Goal: Task Accomplishment & Management: Manage account settings

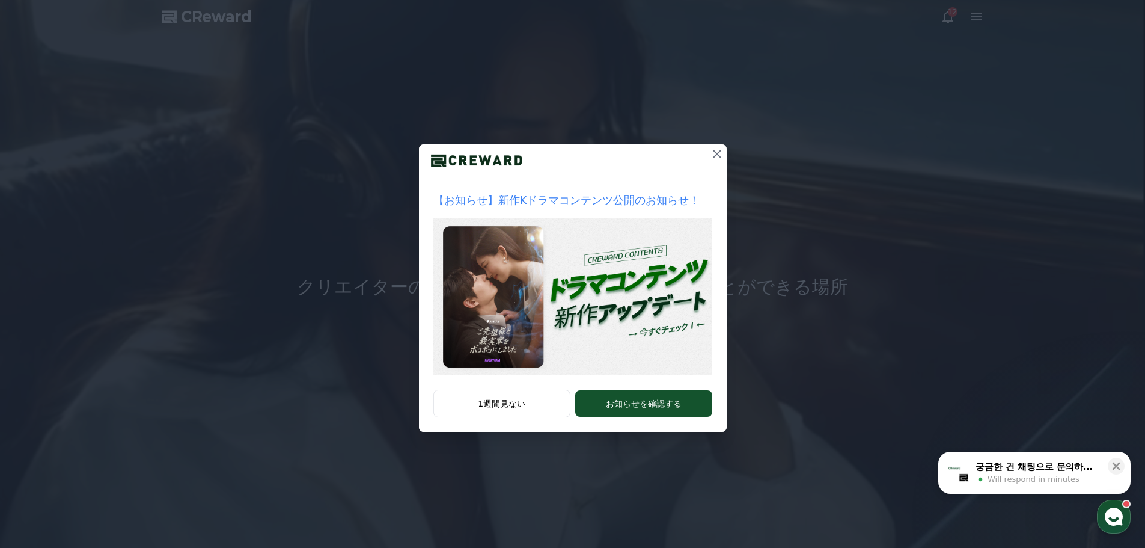
click at [721, 153] on icon at bounding box center [717, 154] width 14 height 14
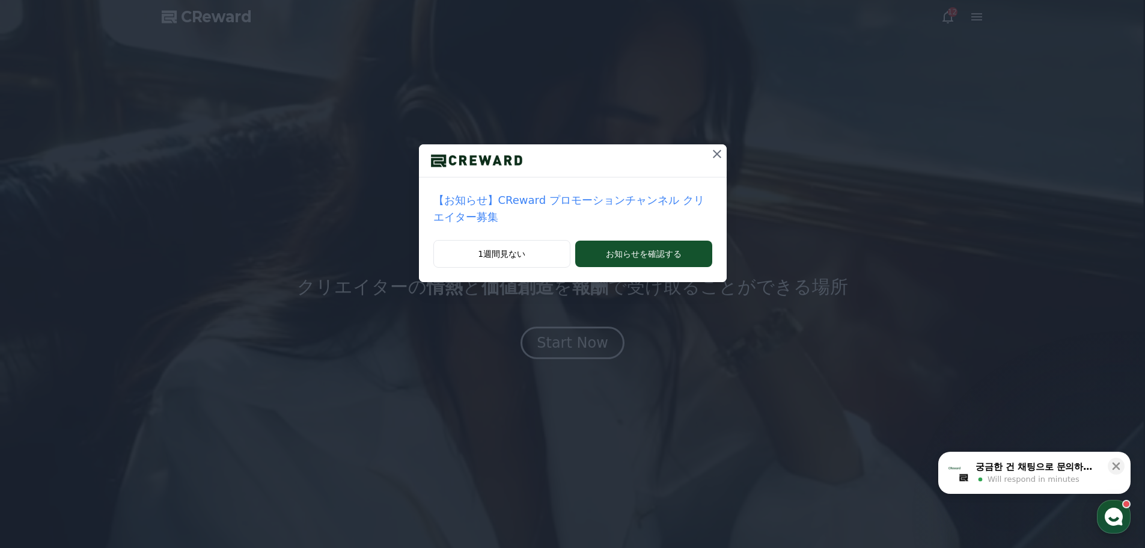
click at [710, 155] on icon at bounding box center [717, 154] width 14 height 14
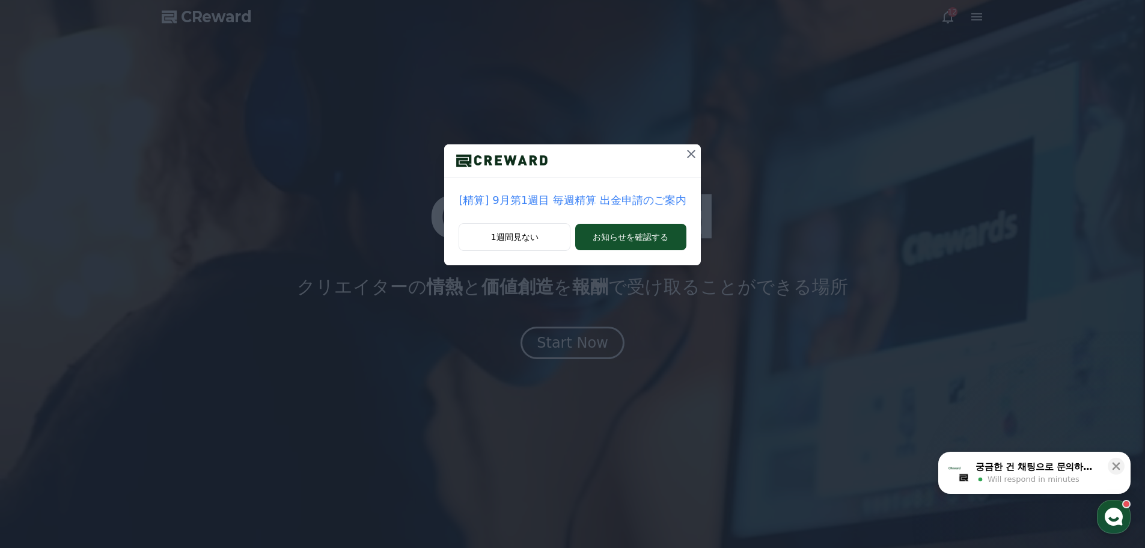
click at [687, 156] on icon at bounding box center [691, 154] width 8 height 8
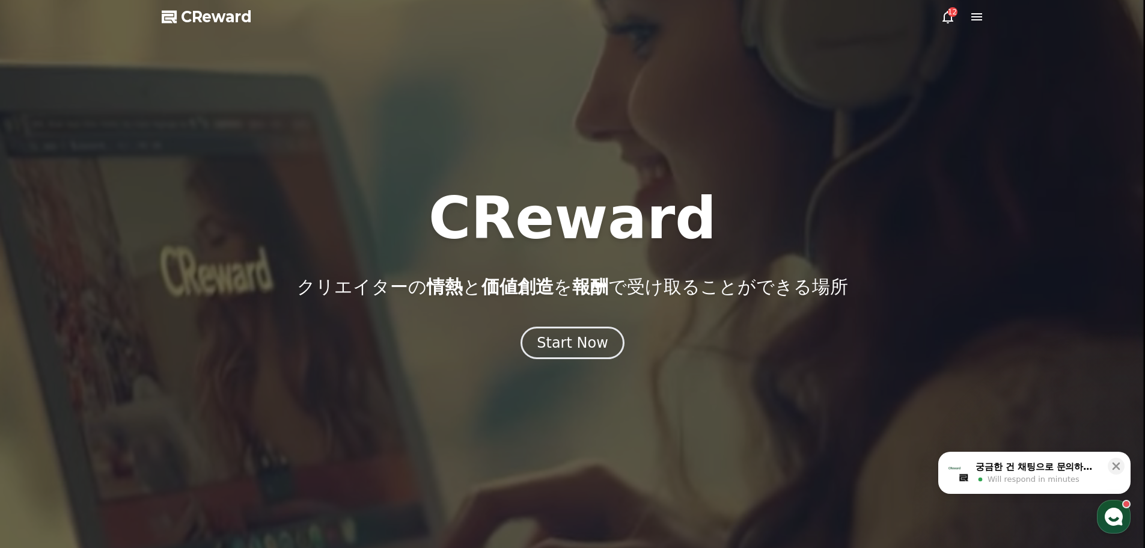
click at [948, 19] on icon at bounding box center [948, 17] width 14 height 14
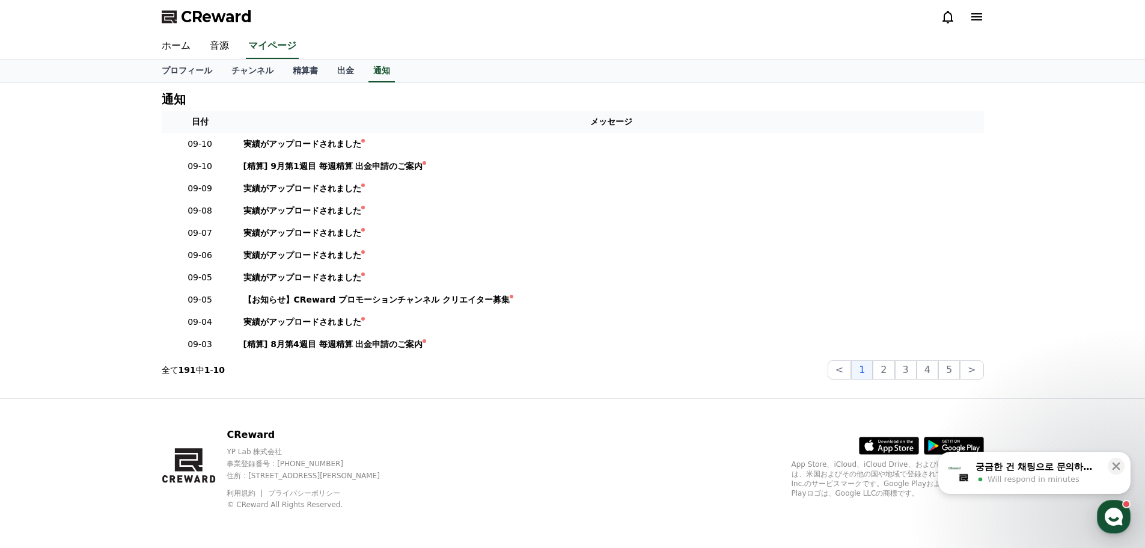
click at [974, 17] on icon at bounding box center [976, 16] width 11 height 7
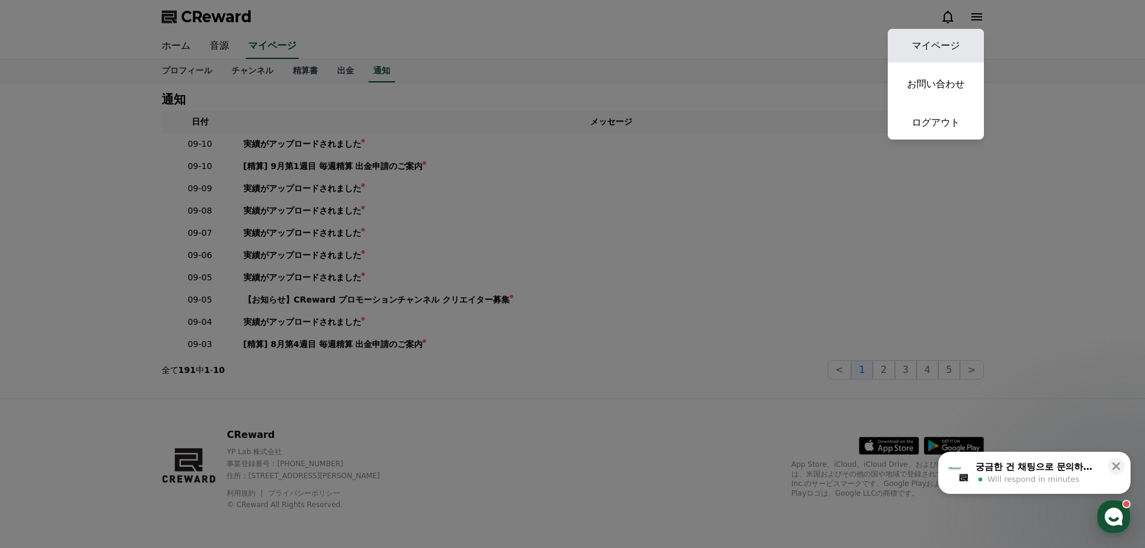
click at [946, 44] on link "マイページ" at bounding box center [936, 46] width 96 height 34
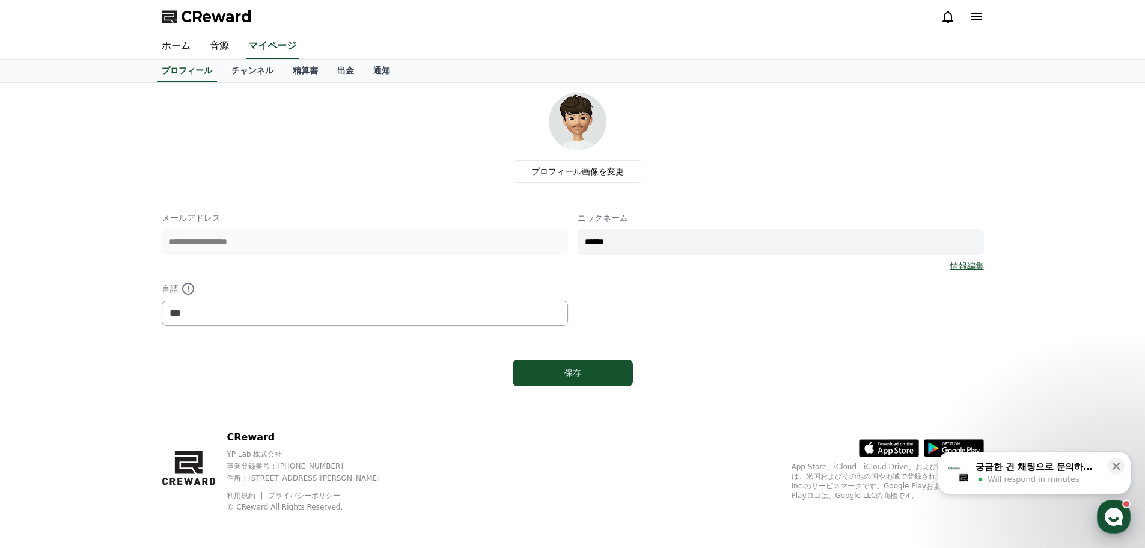
click at [1116, 516] on use "button" at bounding box center [1114, 516] width 18 height 18
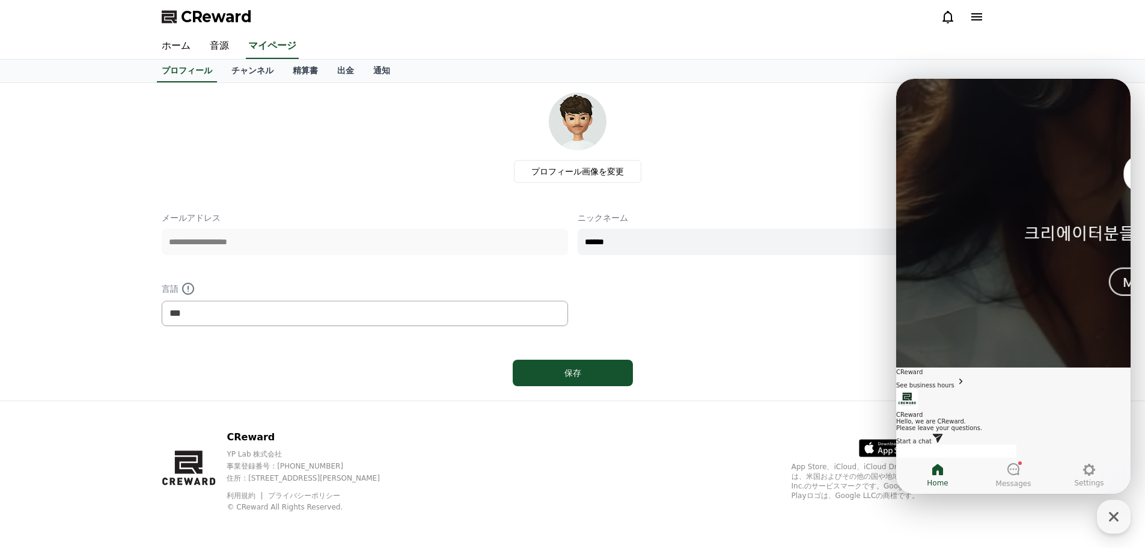
scroll to position [2, 0]
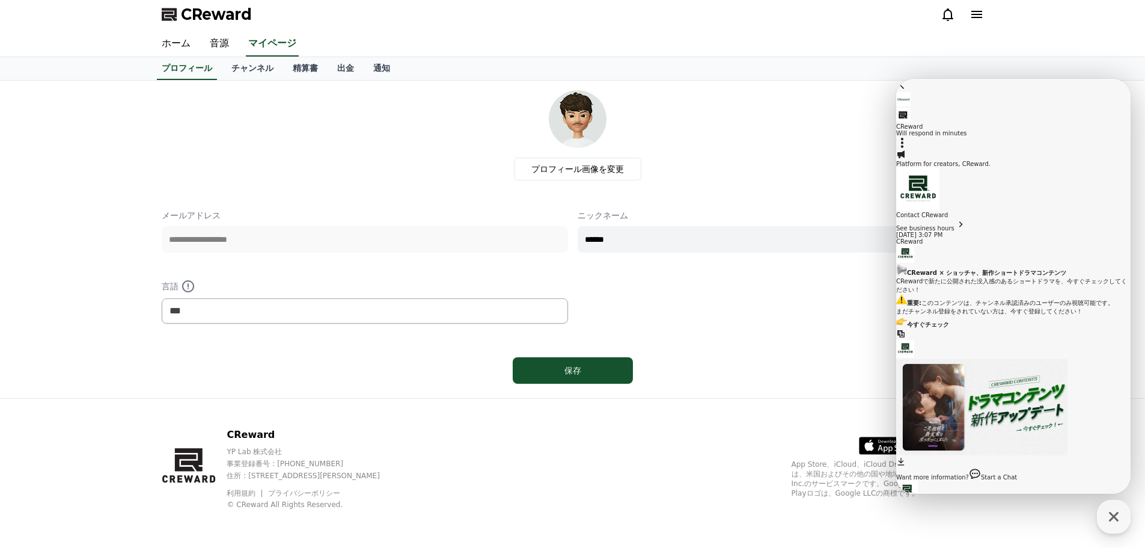
scroll to position [147, 0]
click at [863, 106] on div "プロフィール画像を変更" at bounding box center [577, 135] width 813 height 90
click at [970, 13] on icon at bounding box center [977, 14] width 14 height 14
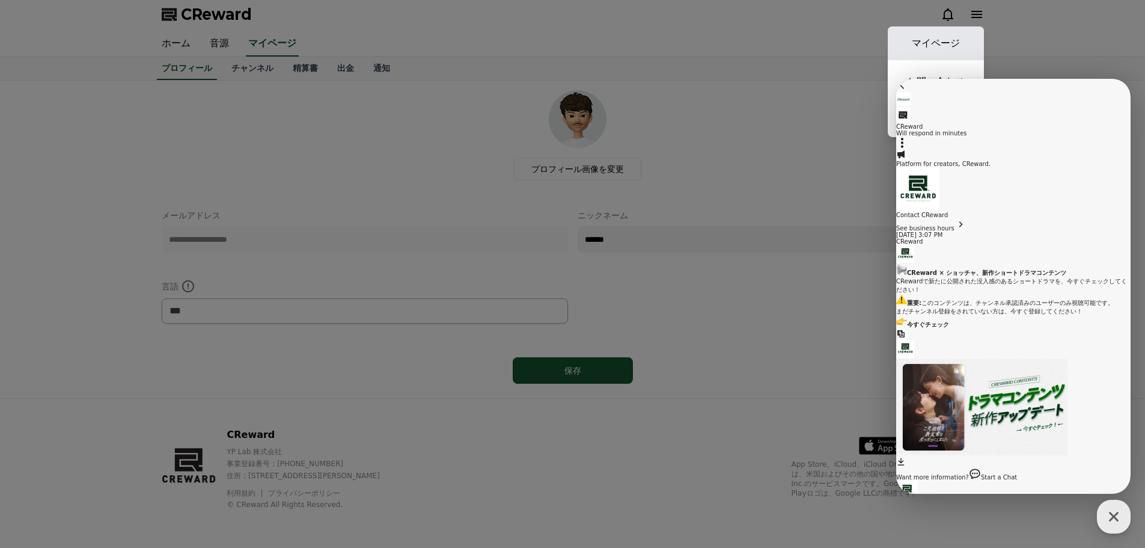
click at [943, 36] on link "マイページ" at bounding box center [936, 43] width 96 height 34
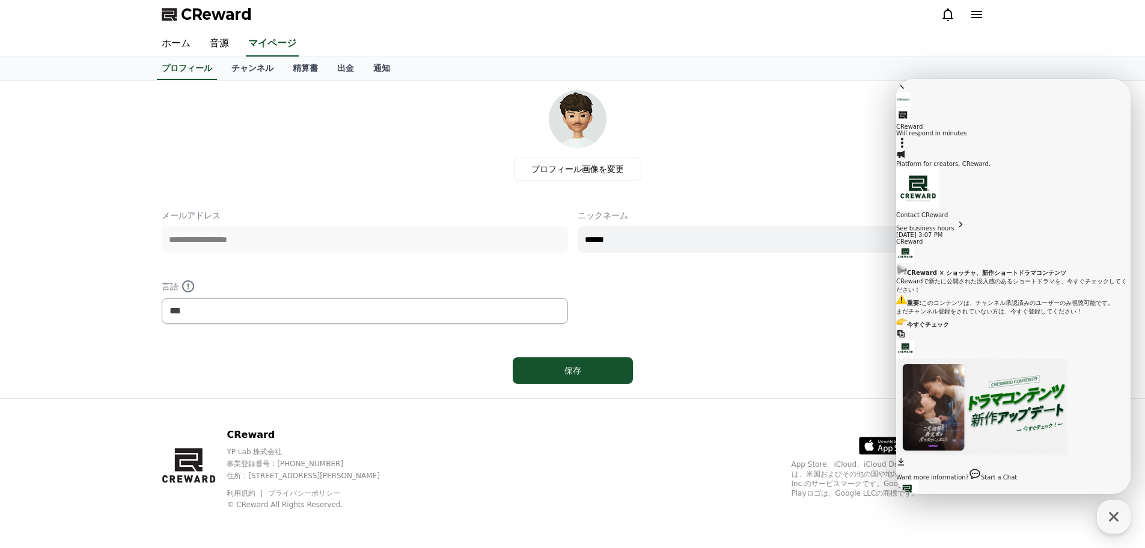
scroll to position [0, 0]
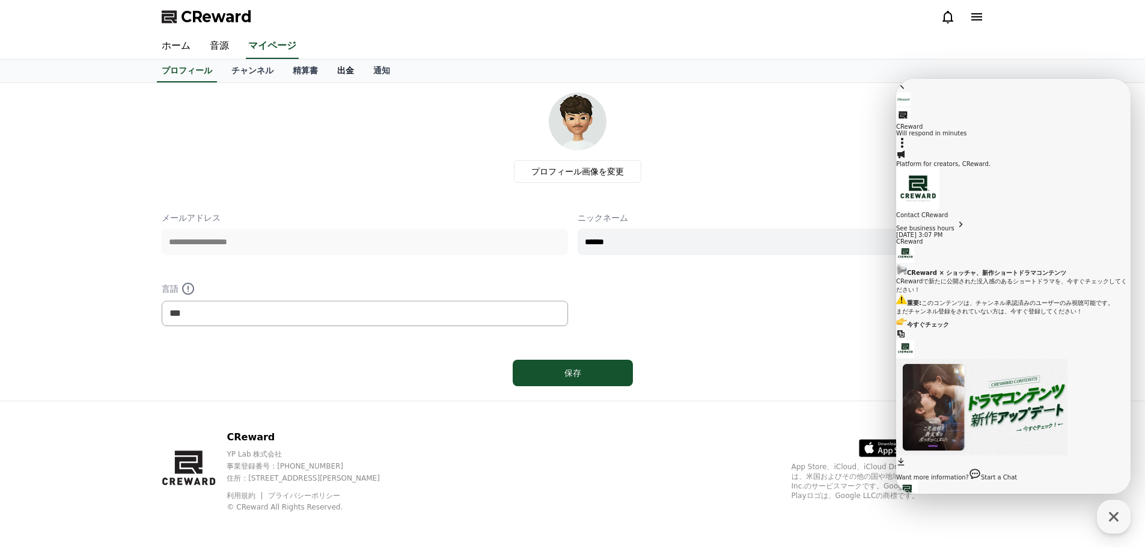
click at [328, 72] on link "出金" at bounding box center [346, 71] width 36 height 23
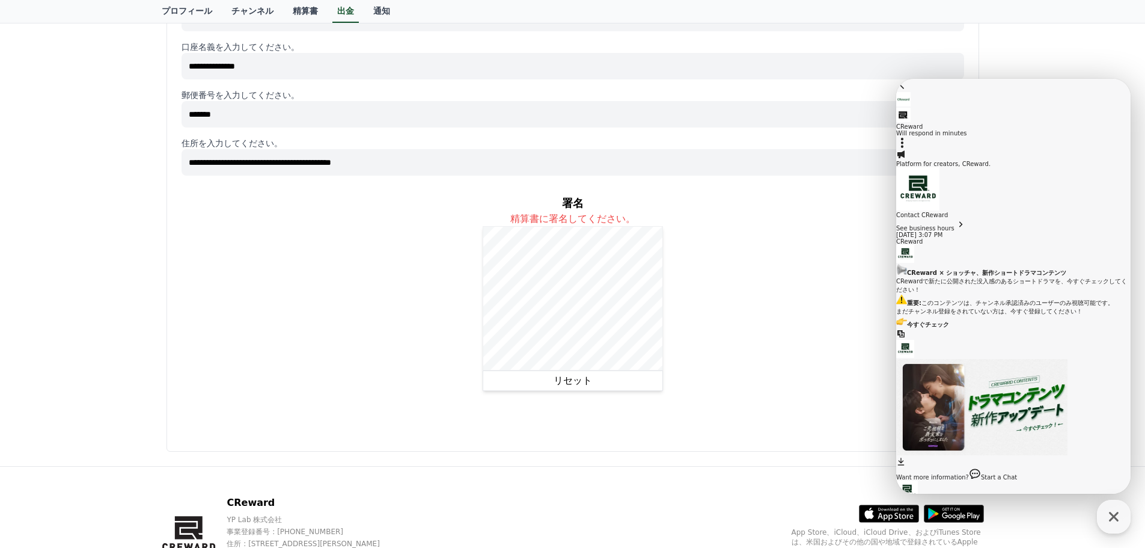
scroll to position [599, 0]
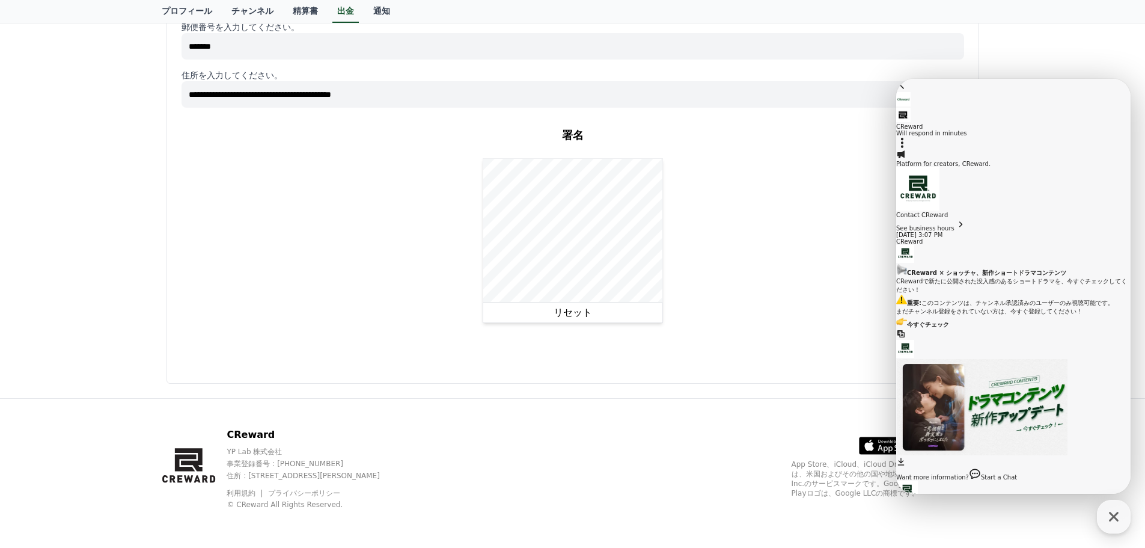
click at [563, 314] on button "リセット" at bounding box center [573, 312] width 180 height 20
click at [1111, 515] on icon "button" at bounding box center [1114, 517] width 22 height 22
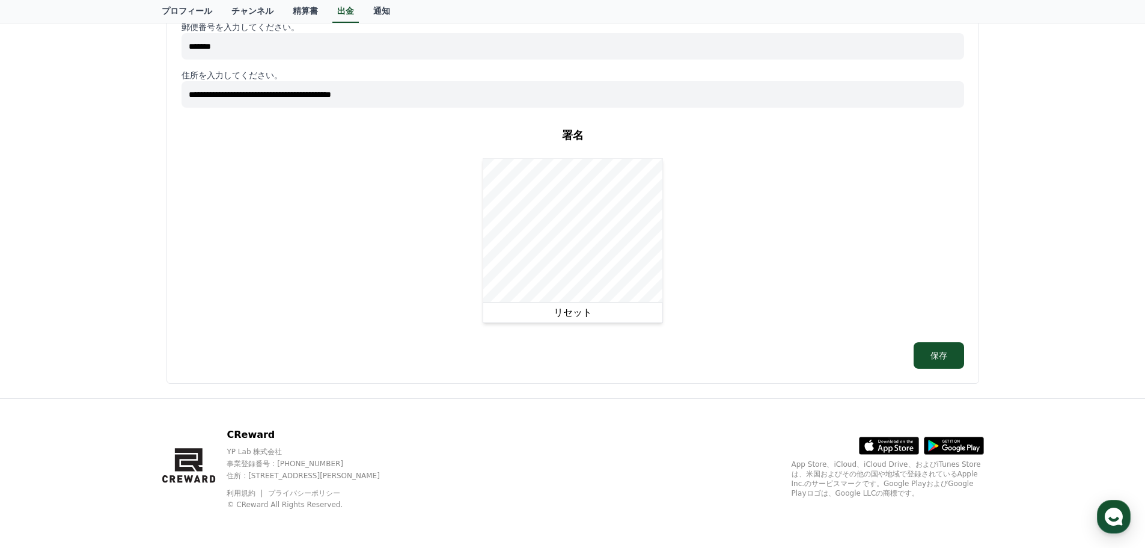
click at [589, 315] on button "リセット" at bounding box center [573, 312] width 180 height 20
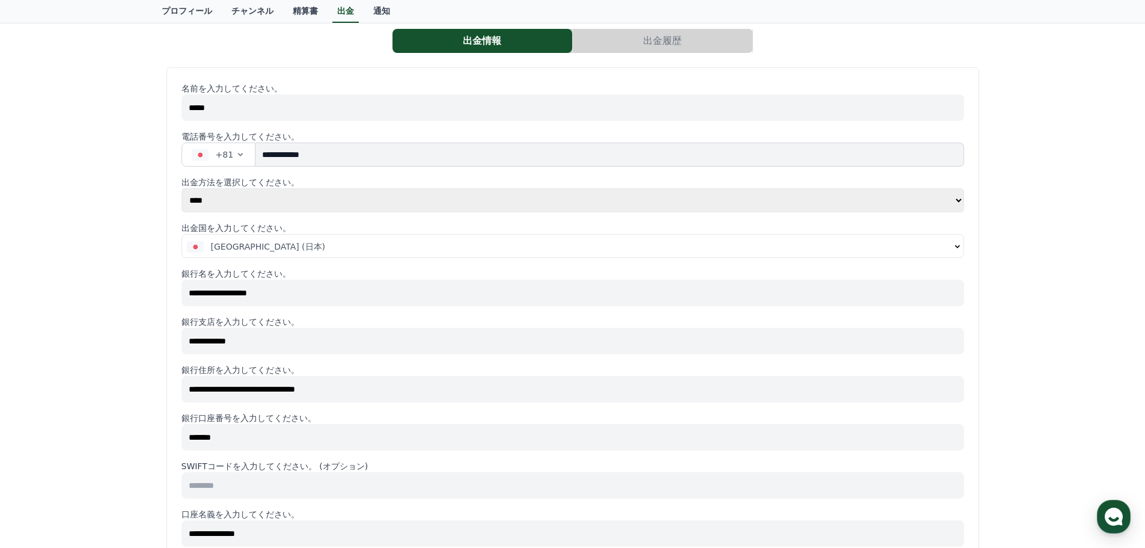
scroll to position [0, 0]
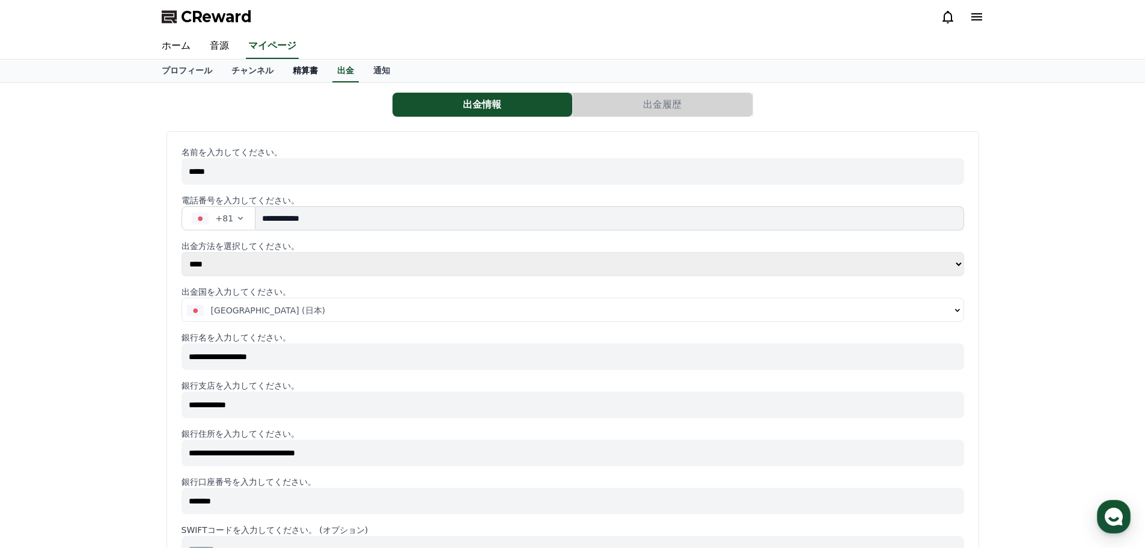
click at [283, 71] on link "精算書" at bounding box center [305, 71] width 44 height 23
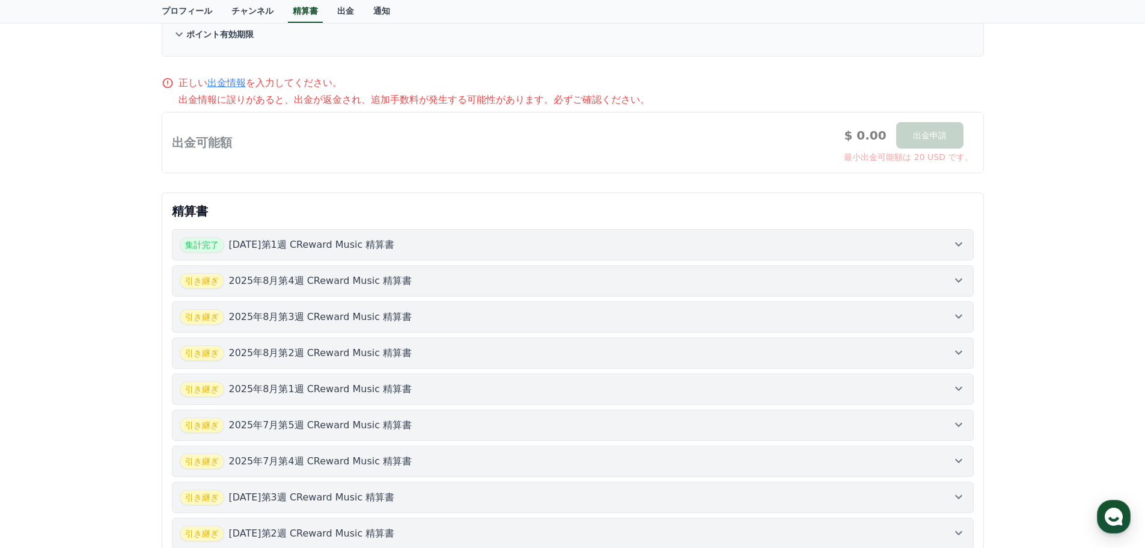
scroll to position [180, 0]
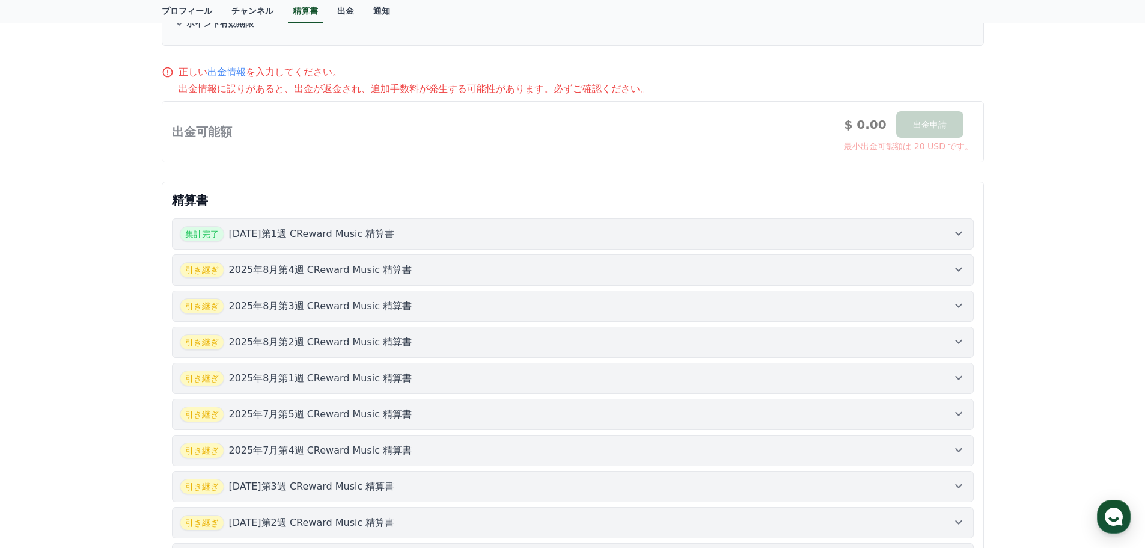
click at [956, 236] on icon at bounding box center [959, 233] width 14 height 14
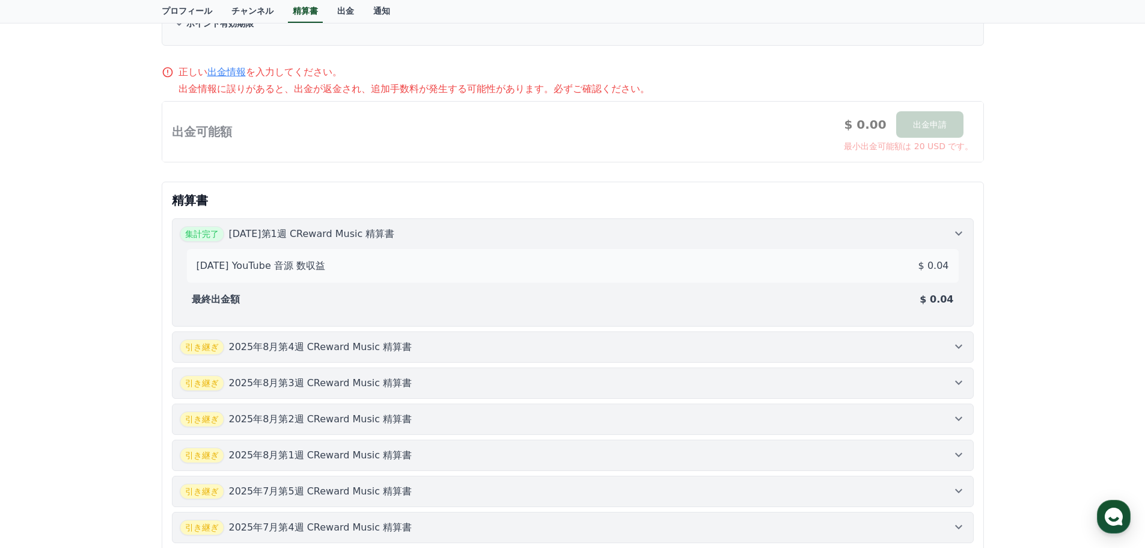
click at [956, 236] on icon at bounding box center [959, 233] width 14 height 14
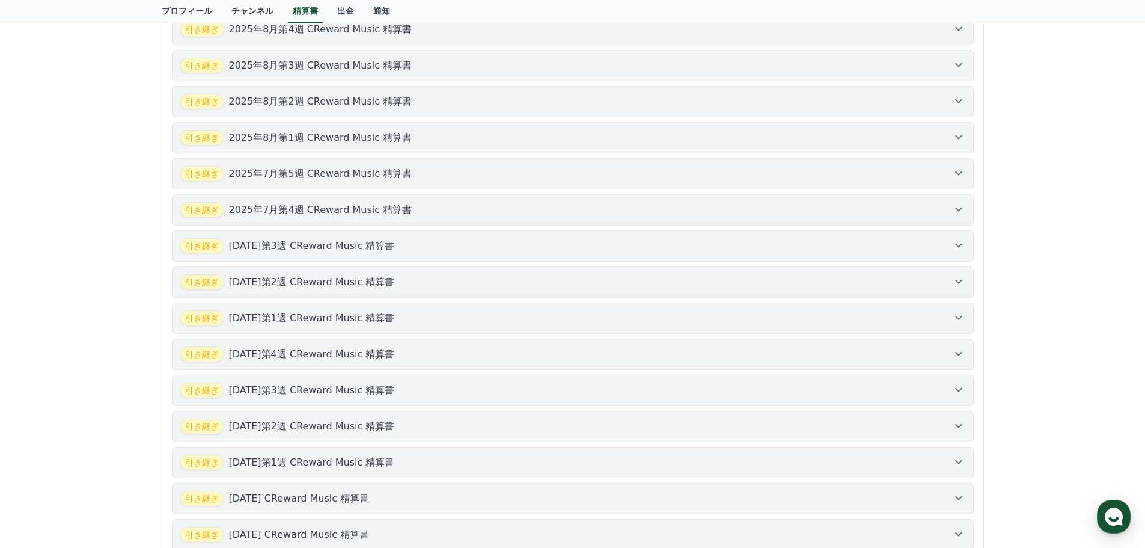
scroll to position [601, 0]
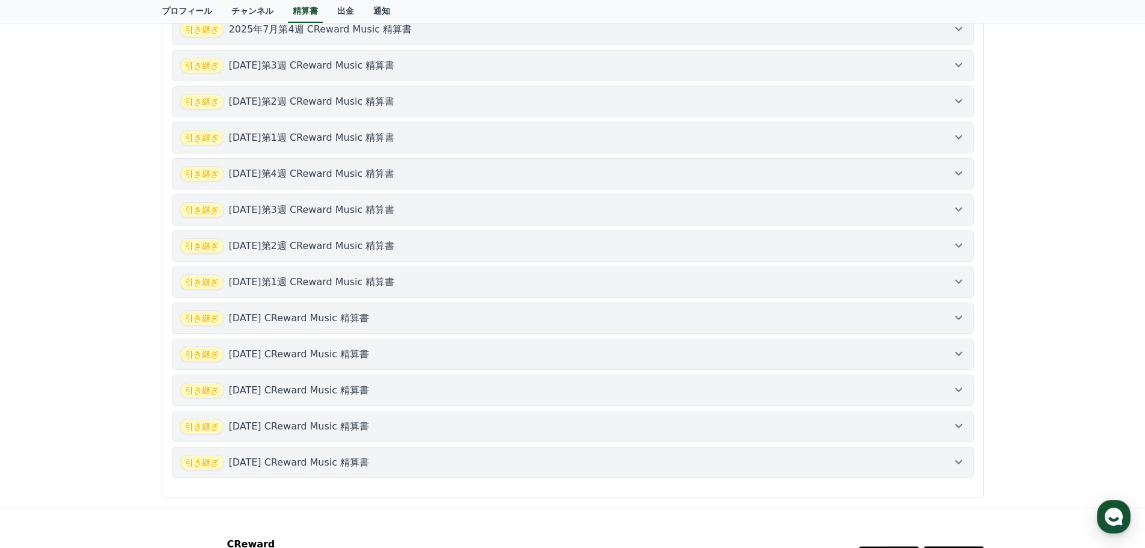
click at [962, 468] on icon at bounding box center [959, 461] width 14 height 14
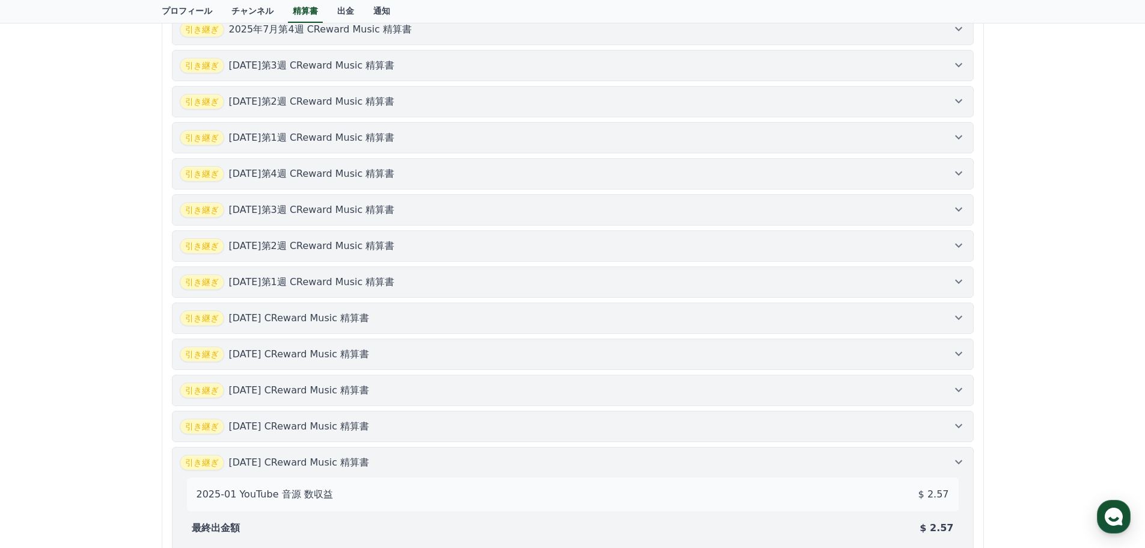
click at [956, 426] on icon at bounding box center [959, 425] width 14 height 14
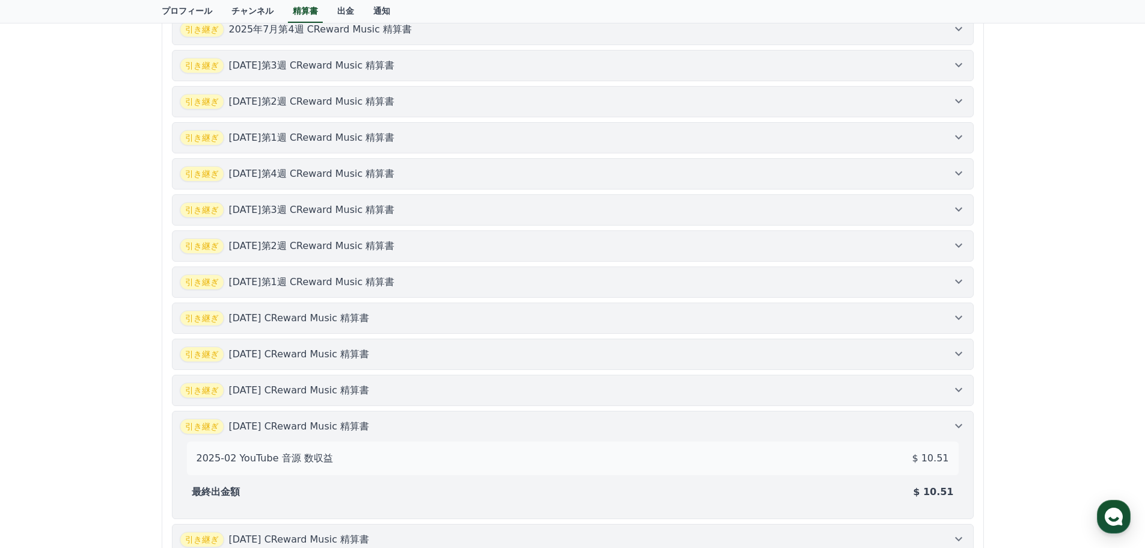
click at [959, 389] on icon at bounding box center [959, 389] width 14 height 14
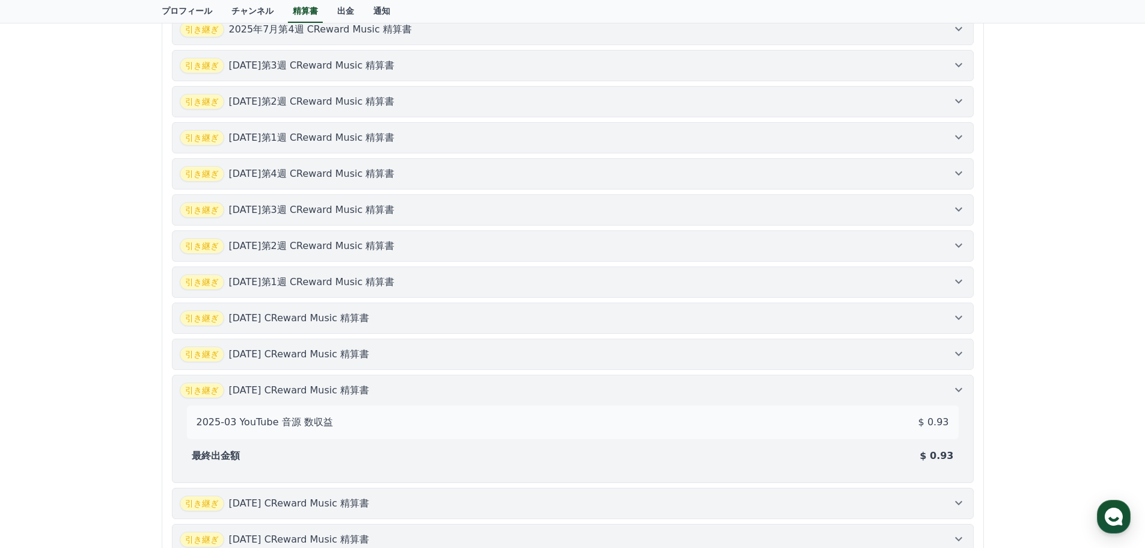
click at [960, 355] on icon at bounding box center [959, 353] width 14 height 14
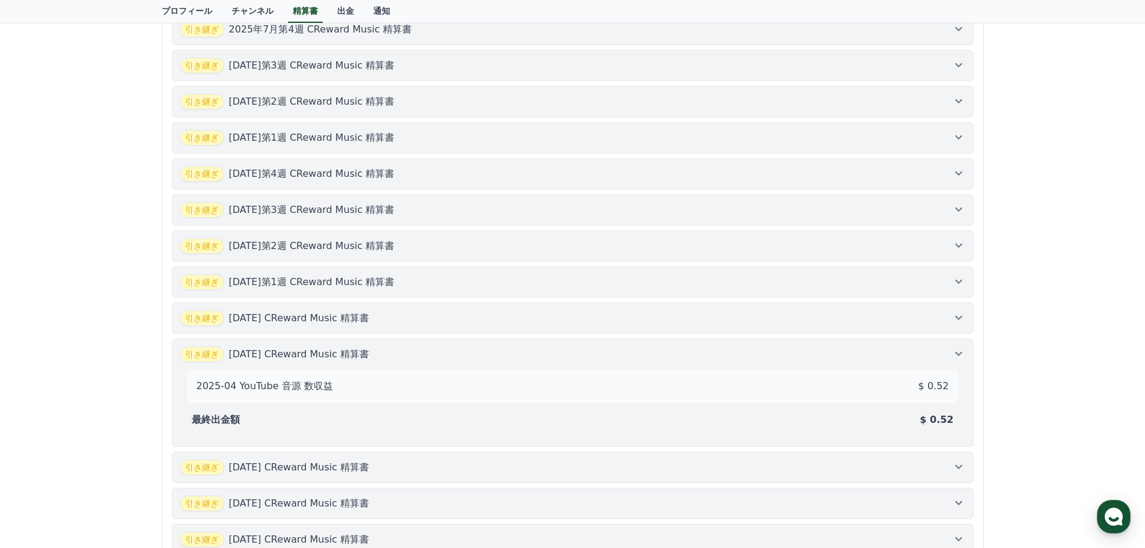
click at [955, 329] on button "引き継ぎ [DATE] CReward Music 精算書" at bounding box center [573, 317] width 802 height 31
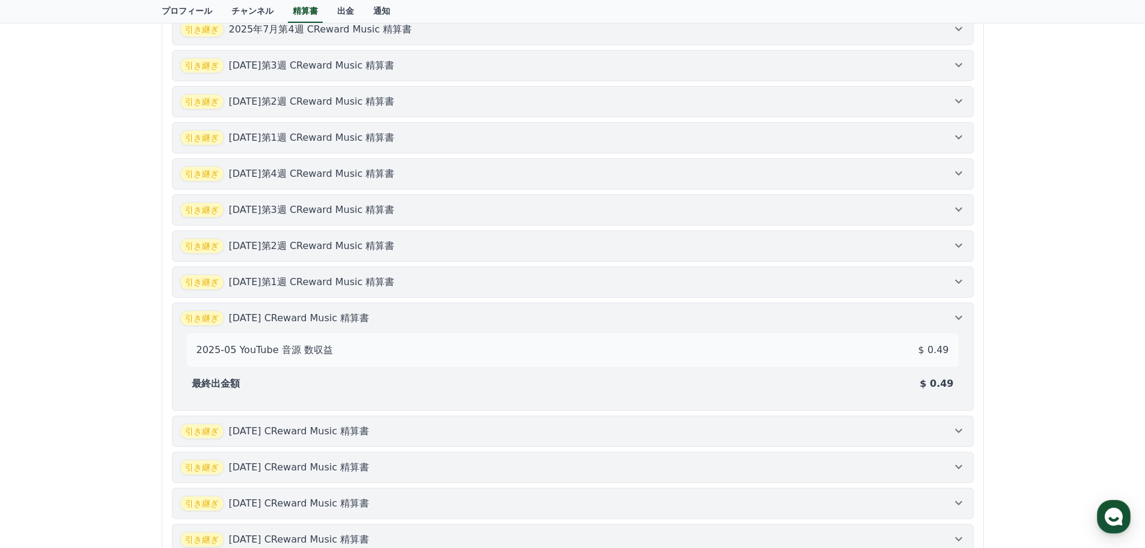
drag, startPoint x: 955, startPoint y: 283, endPoint x: 962, endPoint y: 258, distance: 26.4
click at [956, 282] on icon at bounding box center [959, 281] width 14 height 14
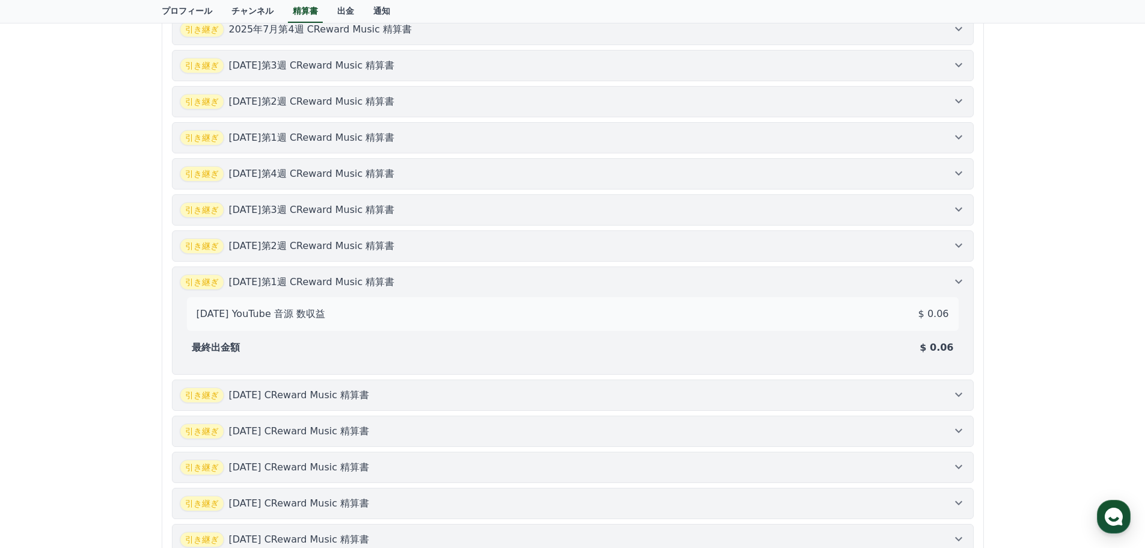
drag, startPoint x: 962, startPoint y: 246, endPoint x: 961, endPoint y: 224, distance: 22.9
click at [962, 245] on icon at bounding box center [959, 245] width 14 height 14
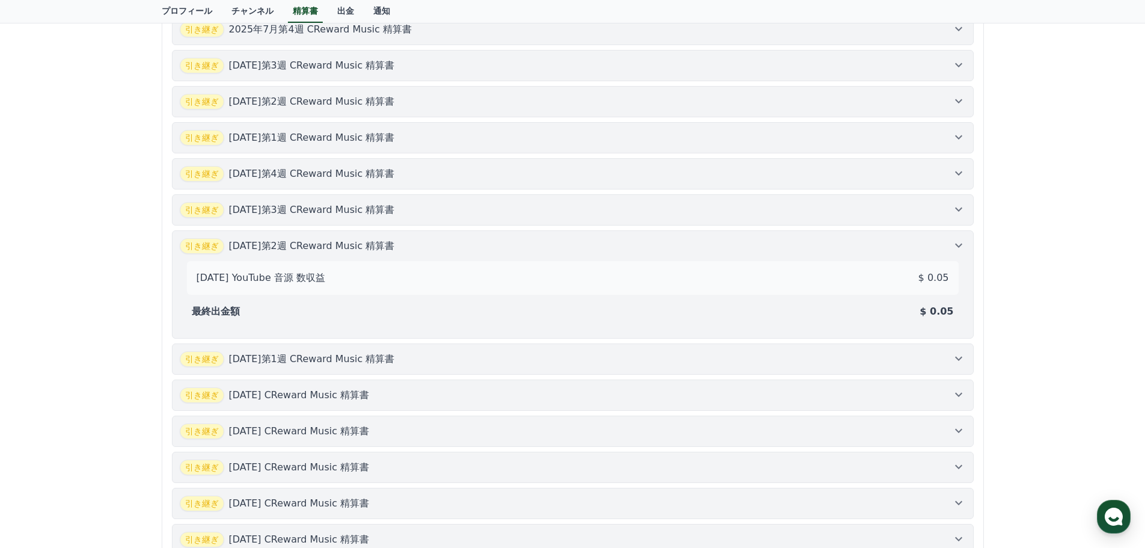
click at [959, 209] on icon at bounding box center [959, 209] width 14 height 14
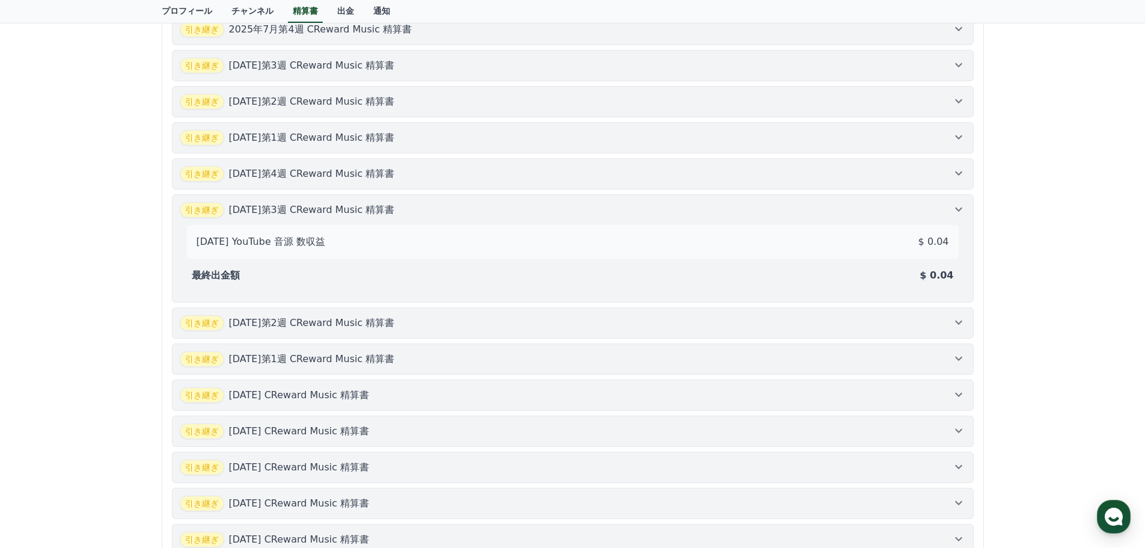
click at [961, 171] on icon at bounding box center [959, 173] width 14 height 14
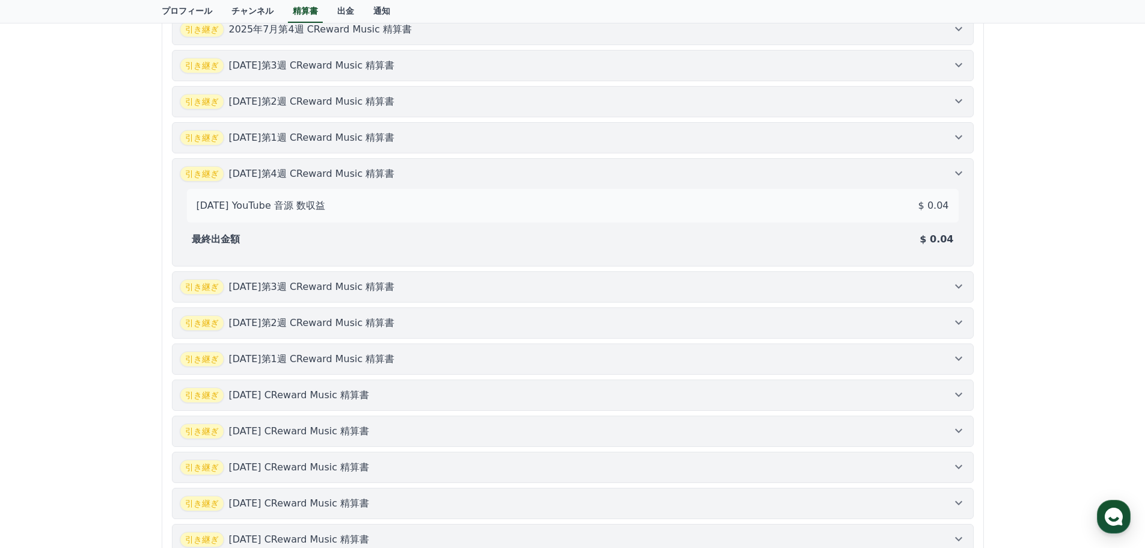
click at [960, 141] on icon at bounding box center [959, 137] width 14 height 14
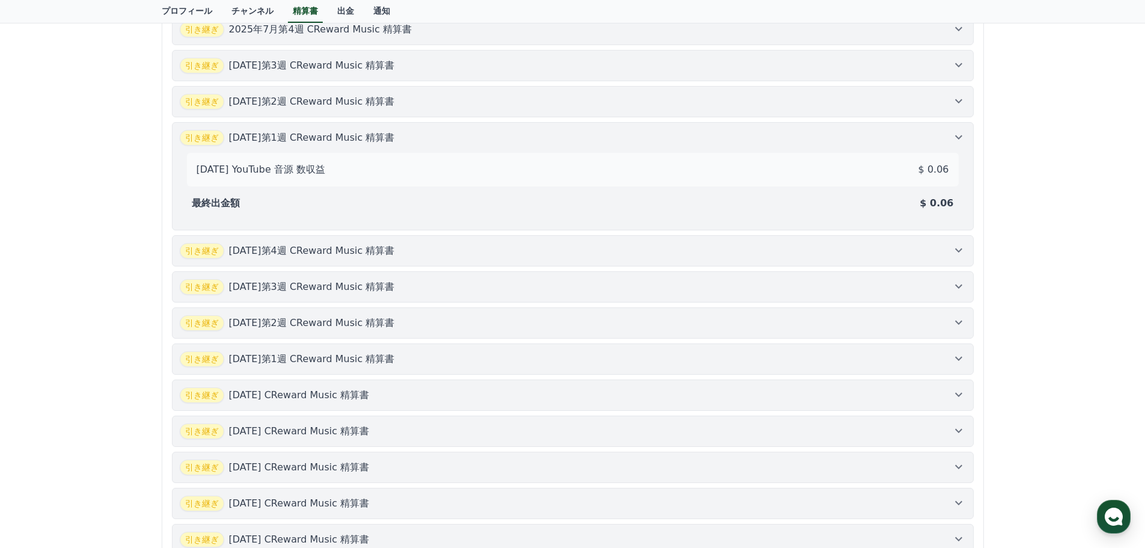
scroll to position [481, 0]
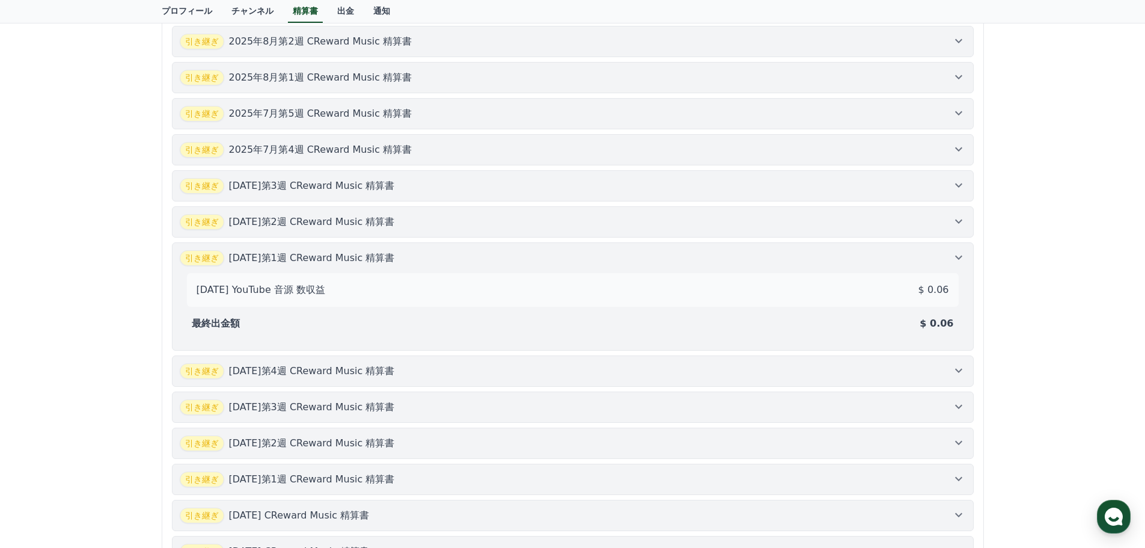
click at [961, 224] on icon at bounding box center [959, 221] width 14 height 14
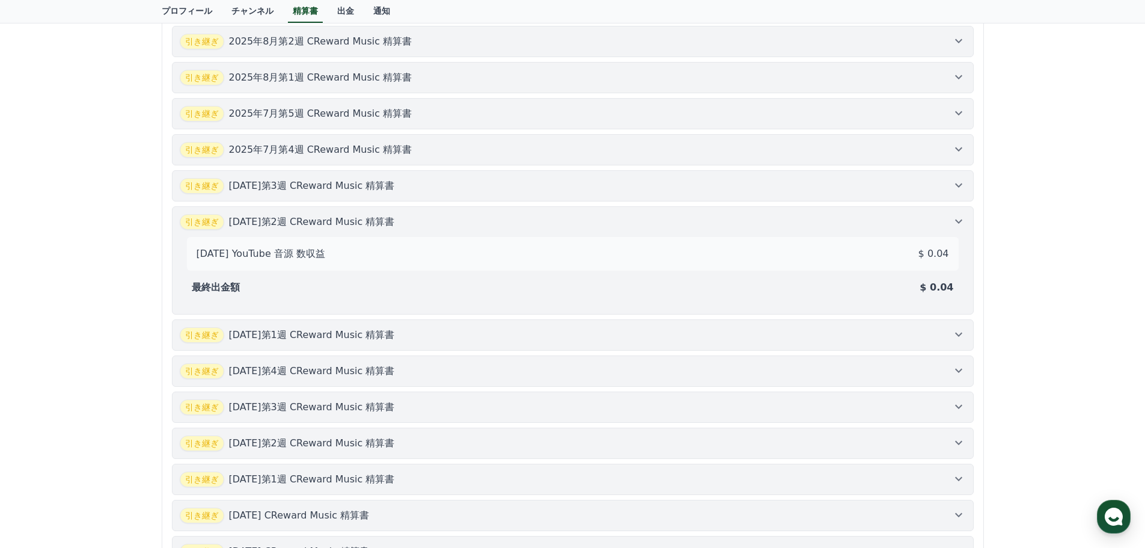
click at [958, 175] on button "引き継ぎ [DATE]第3週 CReward Music 精算書" at bounding box center [573, 185] width 802 height 31
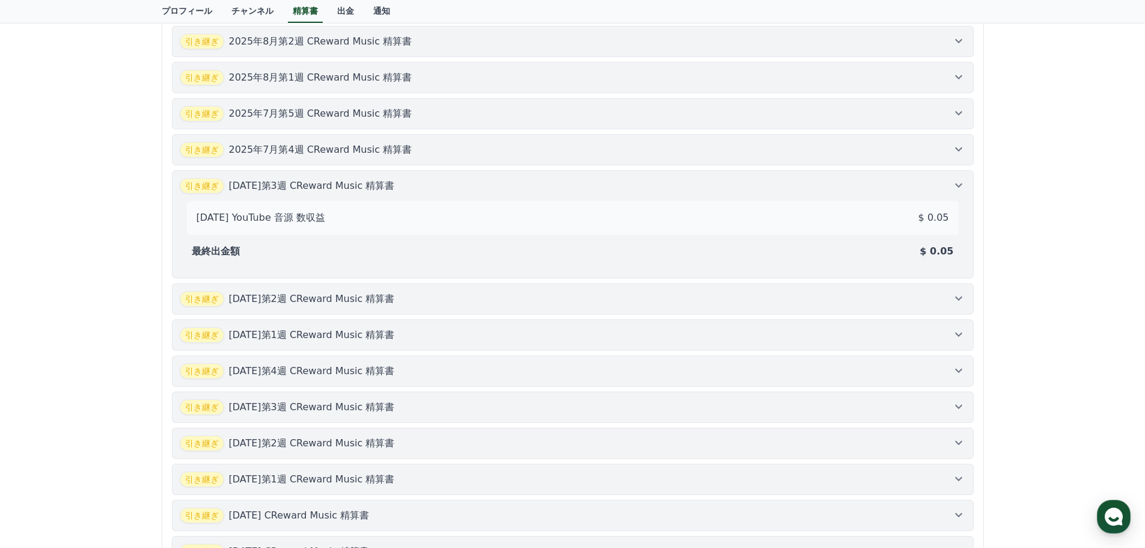
click at [958, 151] on icon at bounding box center [958, 149] width 7 height 4
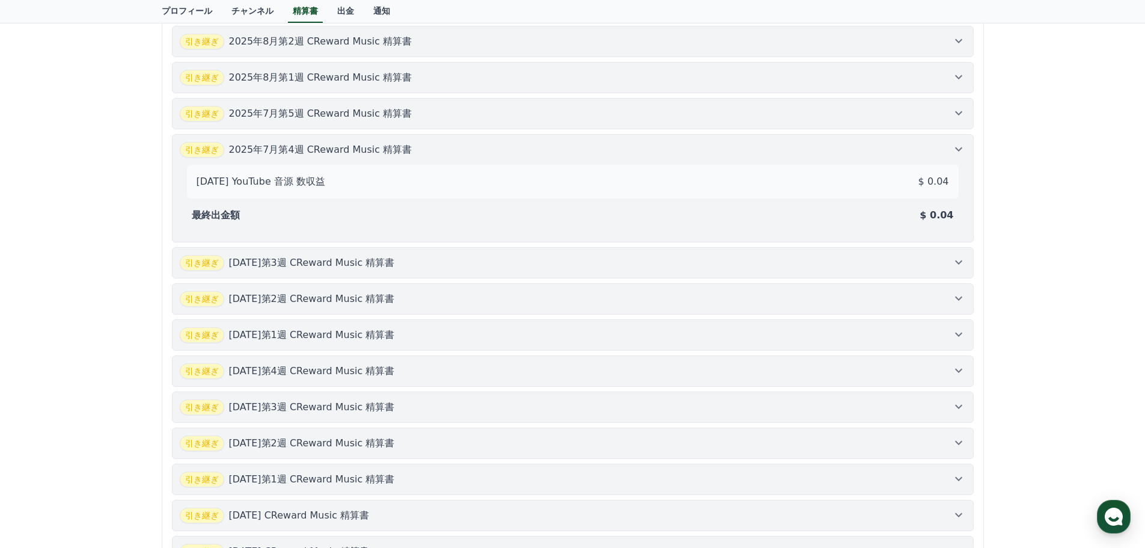
click at [959, 114] on icon at bounding box center [958, 113] width 7 height 4
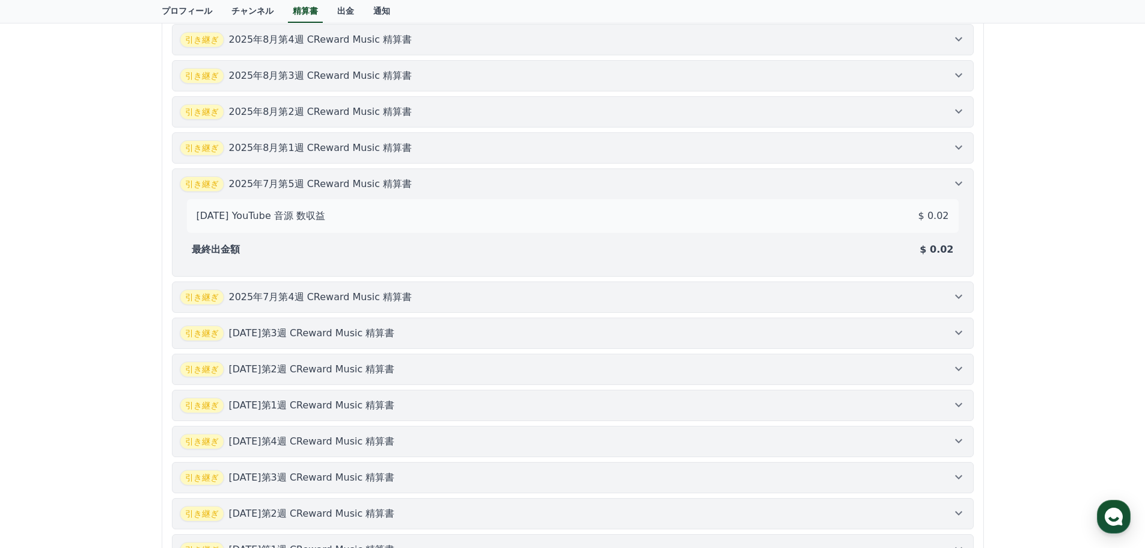
scroll to position [301, 0]
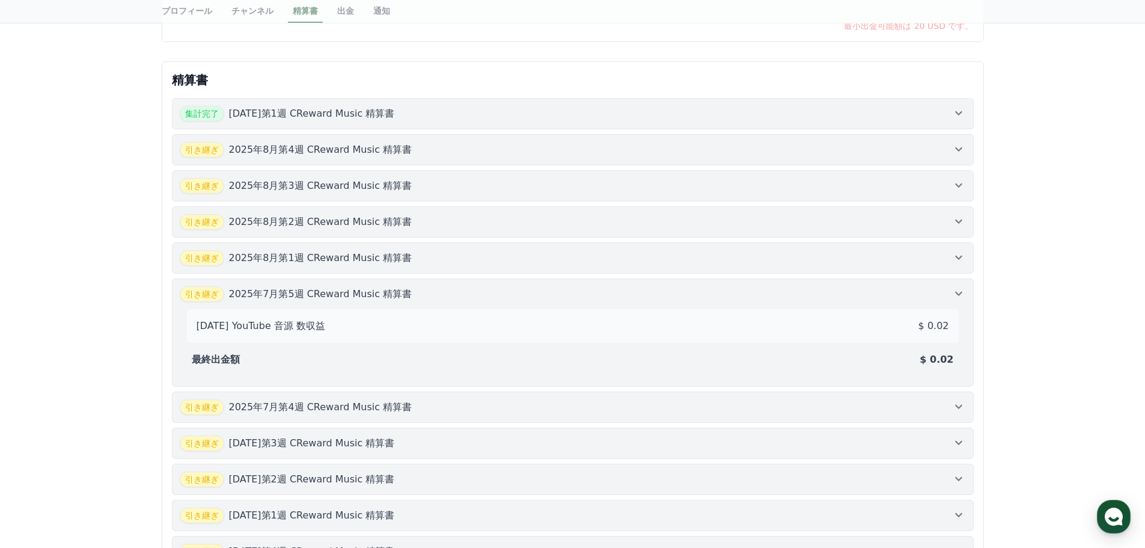
click at [959, 259] on icon at bounding box center [958, 257] width 7 height 4
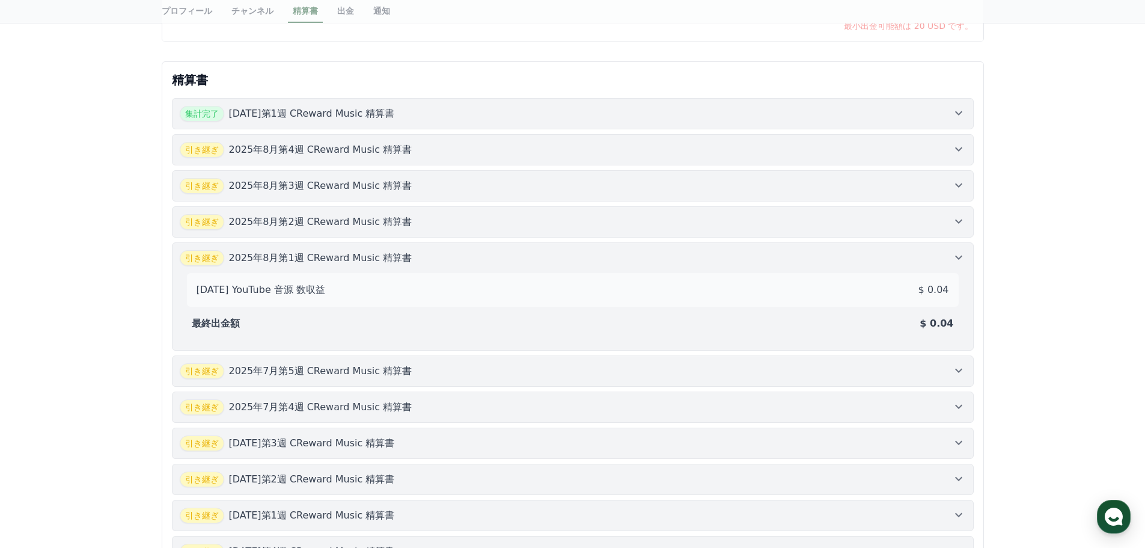
click at [959, 216] on icon at bounding box center [959, 221] width 14 height 14
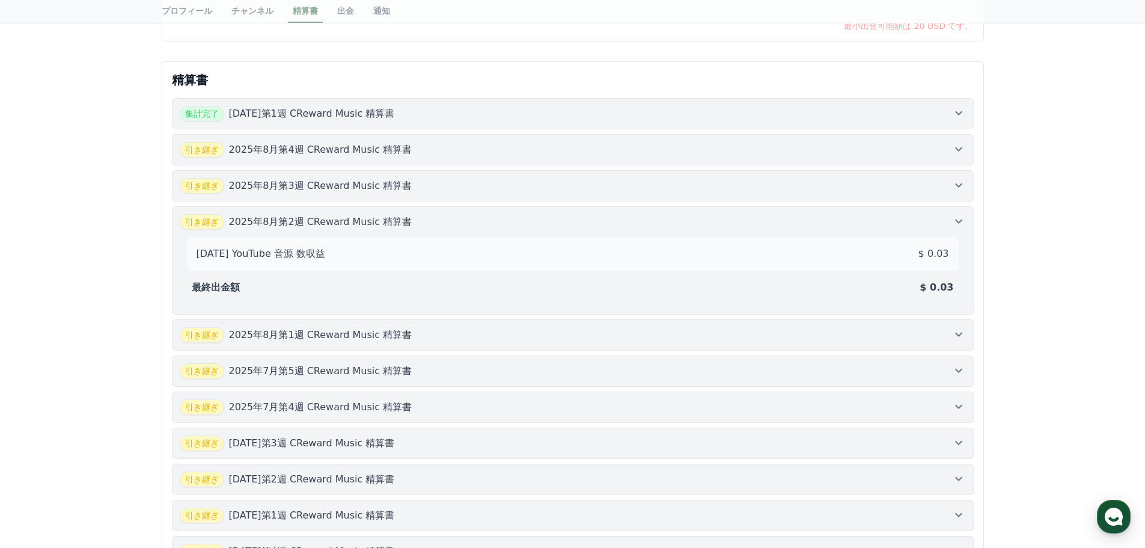
click at [960, 184] on icon at bounding box center [959, 185] width 14 height 14
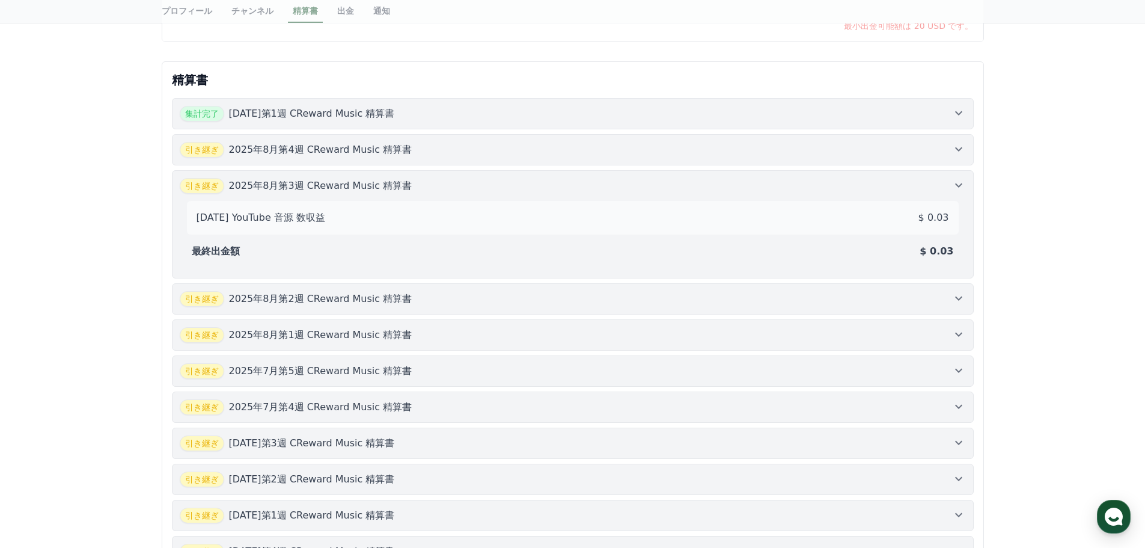
click at [959, 147] on icon at bounding box center [959, 149] width 14 height 14
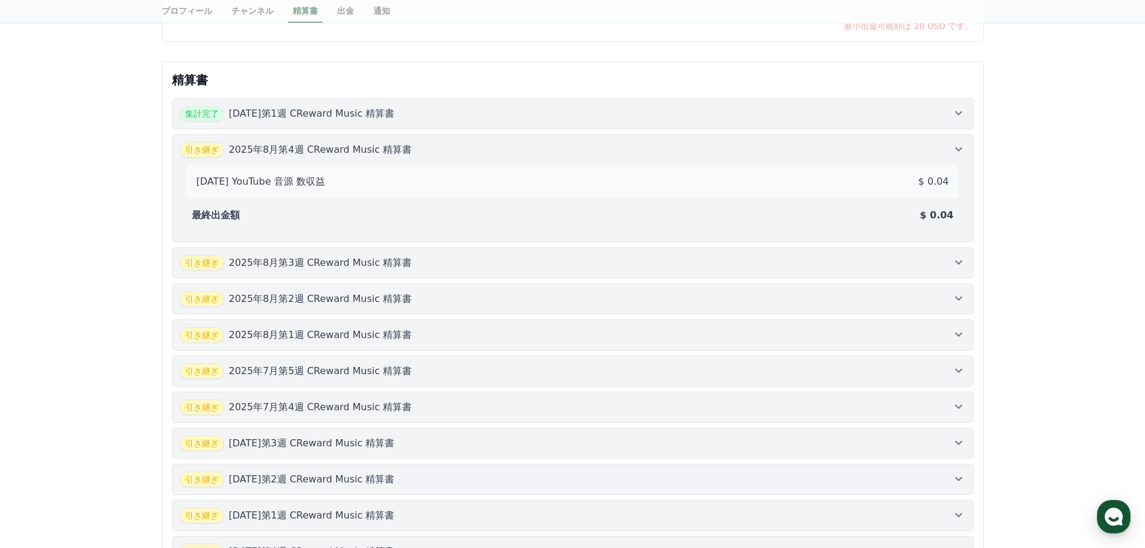
click at [959, 120] on icon at bounding box center [959, 113] width 14 height 14
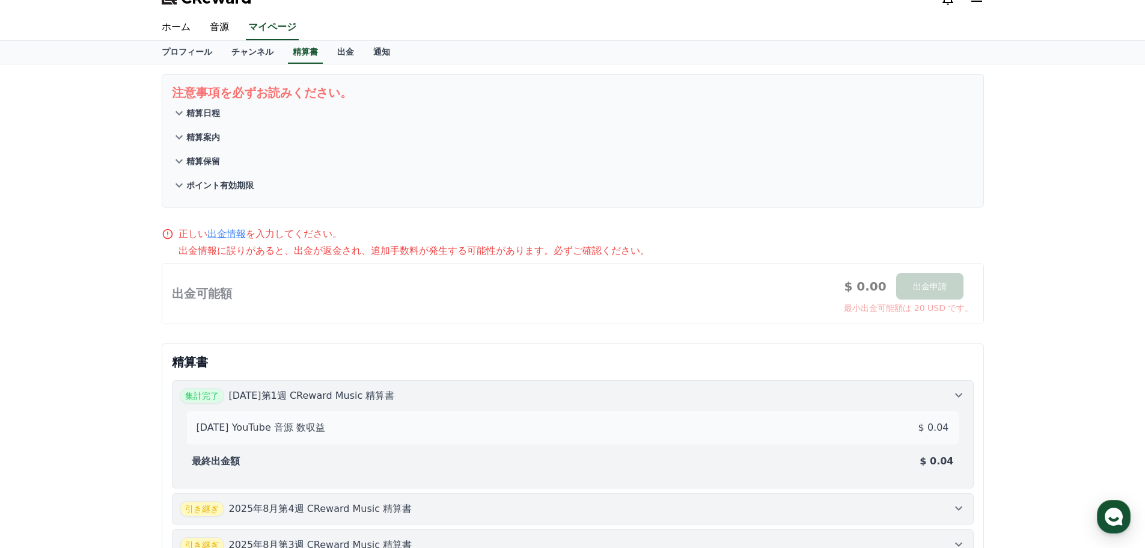
scroll to position [0, 0]
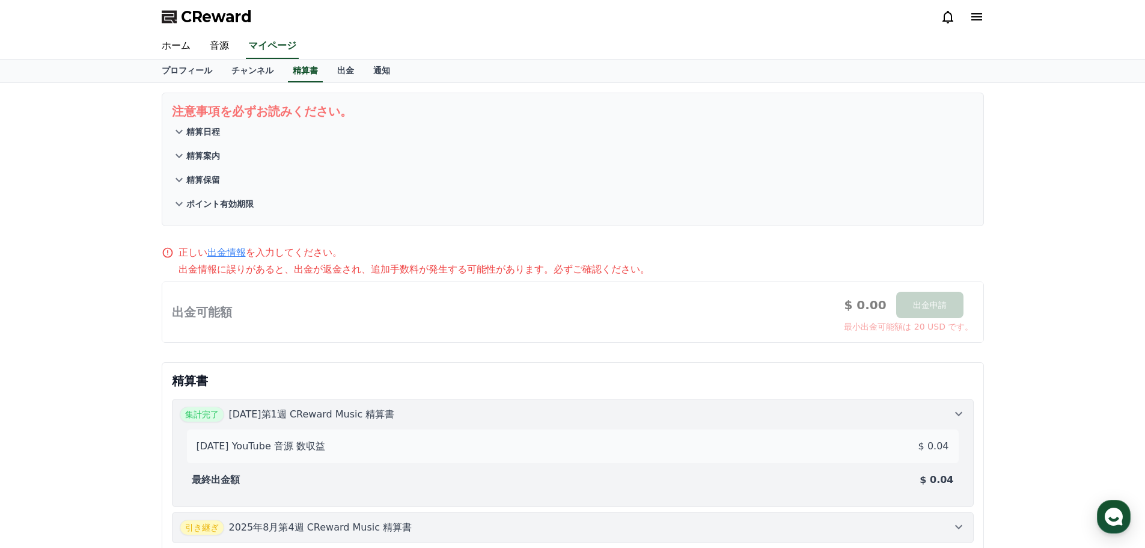
click at [947, 24] on div at bounding box center [962, 16] width 43 height 19
click at [948, 20] on icon at bounding box center [948, 17] width 14 height 14
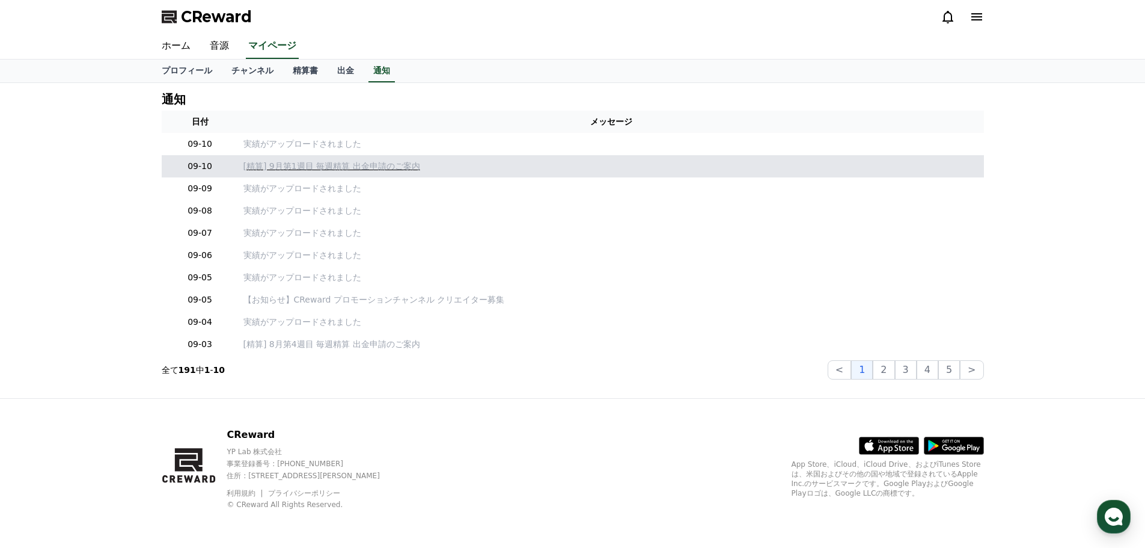
click at [375, 167] on p "[精算] 9月第1週目 毎週精算 出金申請のご案内" at bounding box center [611, 166] width 736 height 13
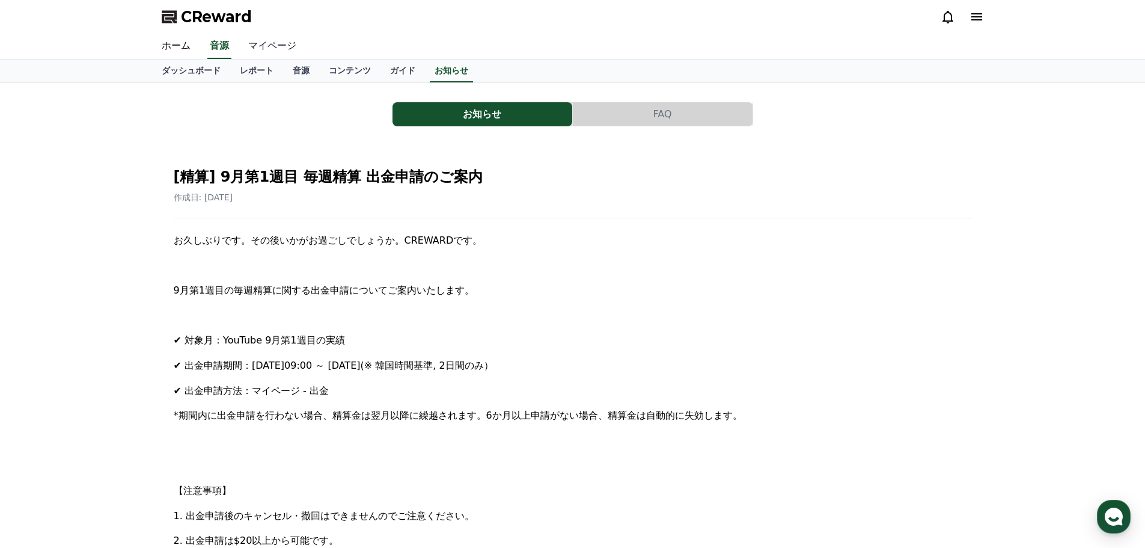
click at [269, 46] on link "マイページ" at bounding box center [272, 46] width 67 height 25
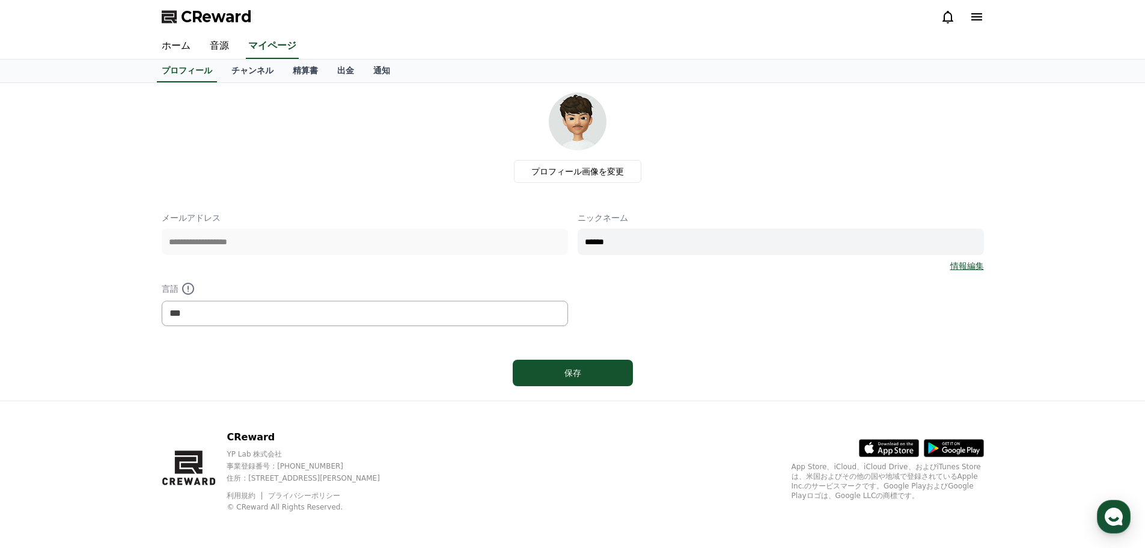
scroll to position [2, 0]
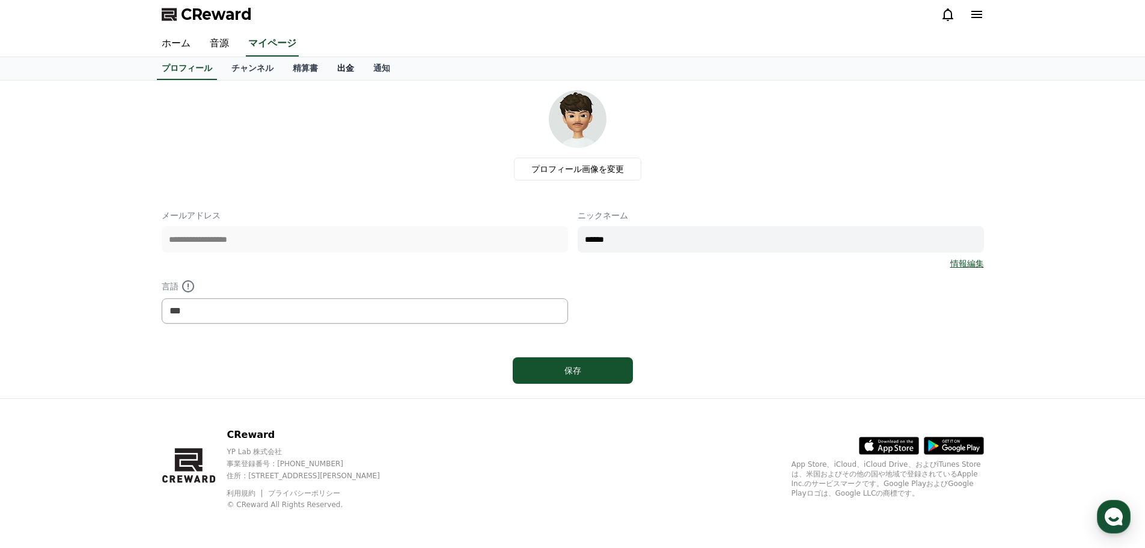
click at [328, 64] on link "出金" at bounding box center [346, 68] width 36 height 23
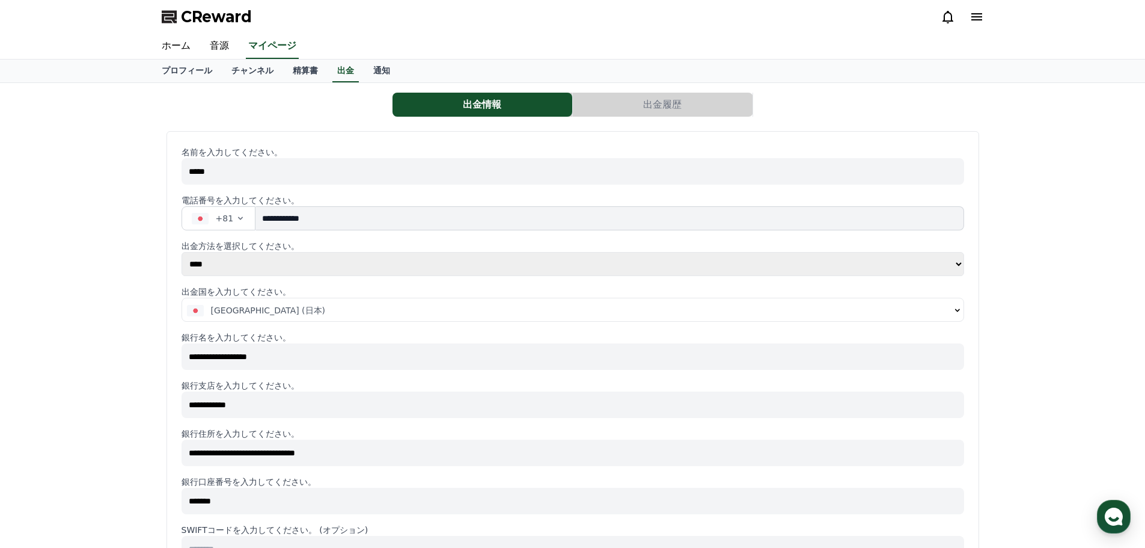
click at [973, 17] on icon at bounding box center [976, 16] width 11 height 7
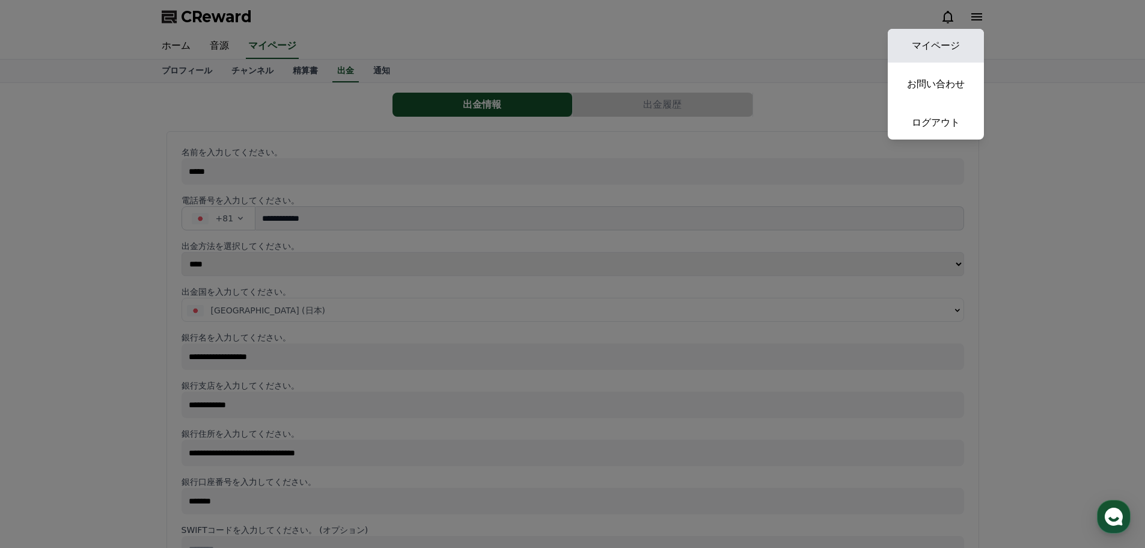
click at [944, 47] on link "マイページ" at bounding box center [936, 46] width 96 height 34
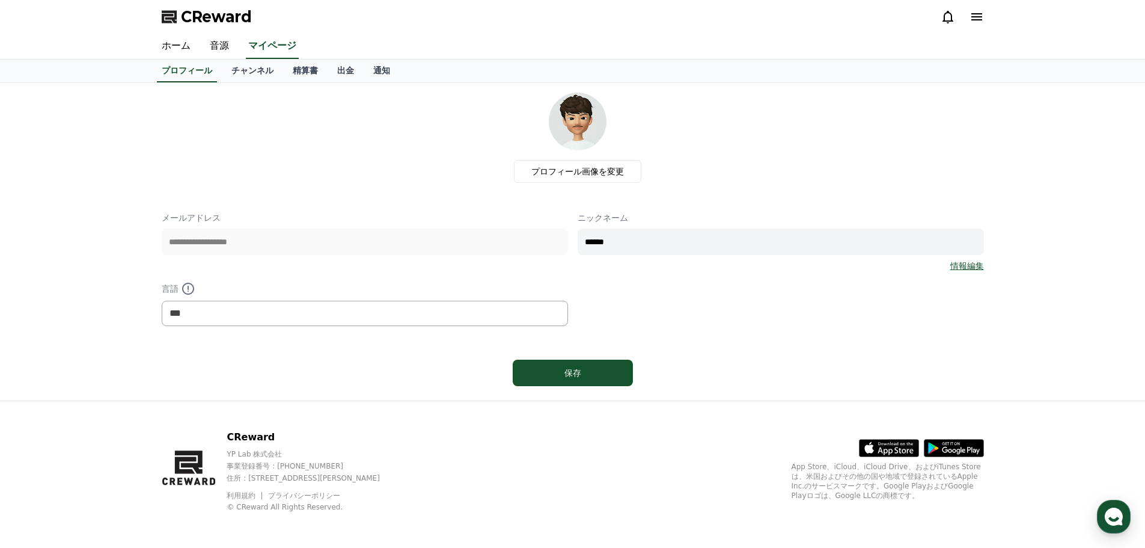
scroll to position [2, 0]
